Goal: Book appointment/travel/reservation

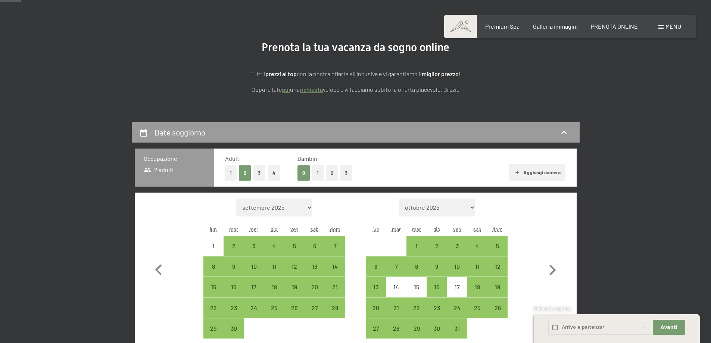
scroll to position [75, 0]
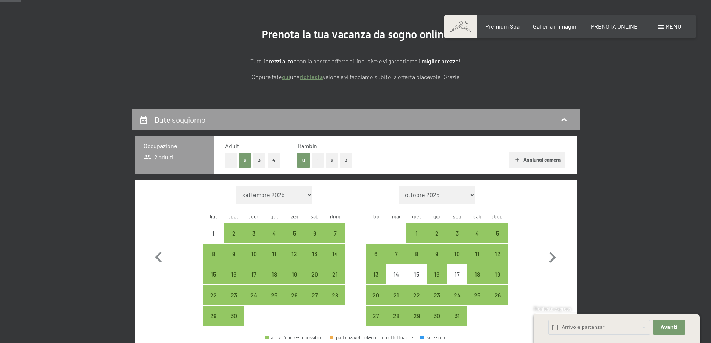
click at [285, 78] on link "quì" at bounding box center [286, 76] width 8 height 7
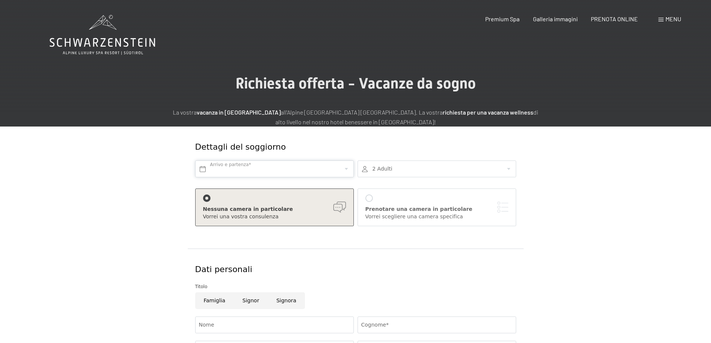
click at [245, 164] on input "text" at bounding box center [274, 169] width 159 height 17
